Goal: Transaction & Acquisition: Subscribe to service/newsletter

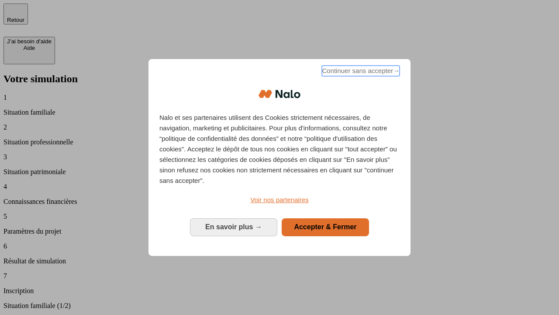
click at [360, 72] on span "Continuer sans accepter →" at bounding box center [361, 71] width 78 height 10
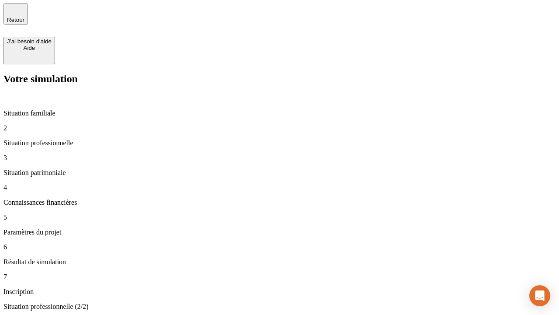
type input "30 000"
type input "0"
type input "1 000"
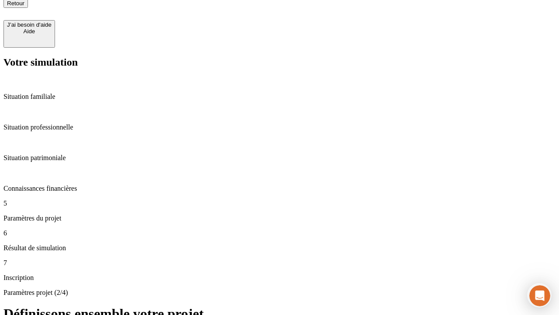
type input "40"
type input "200 000"
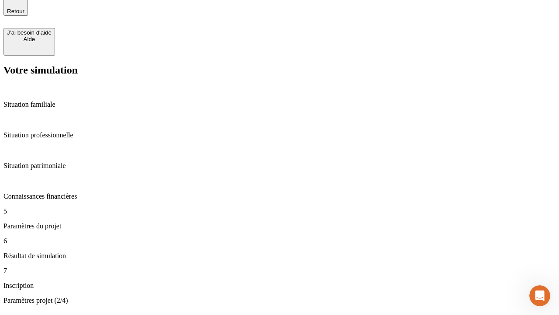
type input "640"
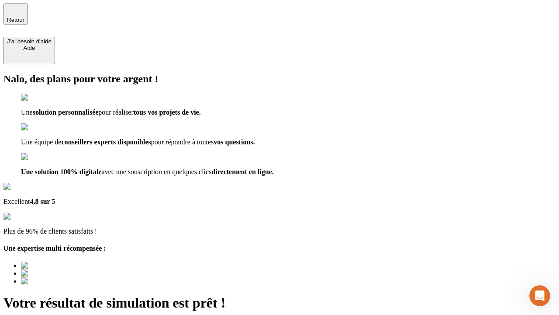
type input "[EMAIL_ADDRESS][DOMAIN_NAME]"
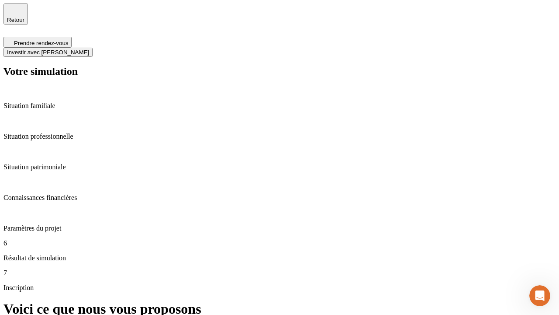
click at [89, 49] on span "Investir avec [PERSON_NAME]" at bounding box center [48, 52] width 82 height 7
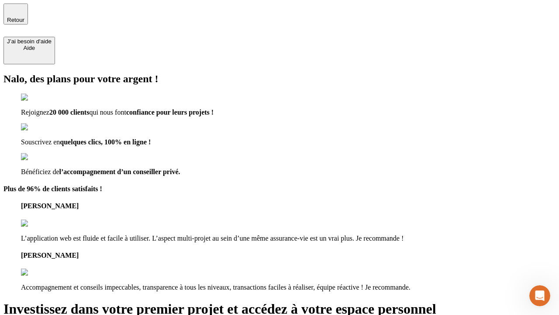
type input "[EMAIL_ADDRESS][DOMAIN_NAME]"
